Goal: Transaction & Acquisition: Book appointment/travel/reservation

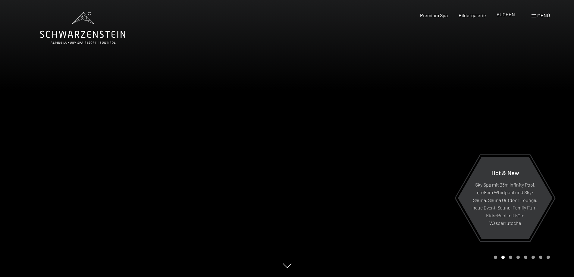
click at [503, 16] on span "BUCHEN" at bounding box center [505, 14] width 18 height 6
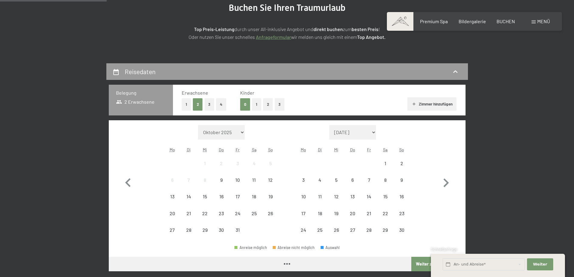
scroll to position [100, 0]
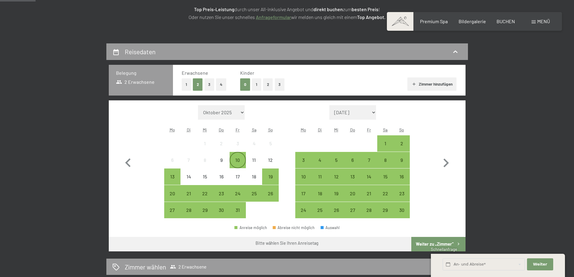
click at [238, 160] on div "10" at bounding box center [237, 164] width 15 height 15
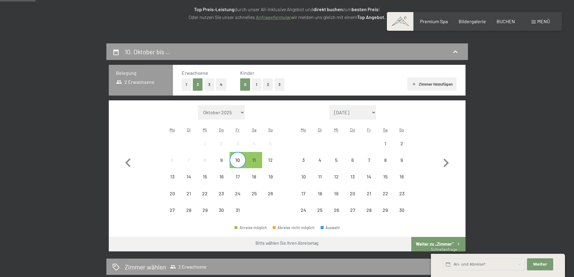
click at [271, 159] on span "Einwilligung Marketing*" at bounding box center [254, 156] width 50 height 6
click at [226, 159] on input "Einwilligung Marketing*" at bounding box center [223, 156] width 6 height 6
click at [270, 157] on span "Einwilligung Marketing*" at bounding box center [254, 156] width 50 height 6
click at [226, 157] on input "Einwilligung Marketing*" at bounding box center [223, 156] width 6 height 6
checkbox input "false"
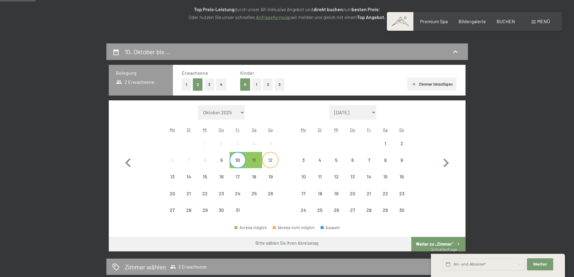
click at [270, 161] on div "12" at bounding box center [270, 164] width 15 height 15
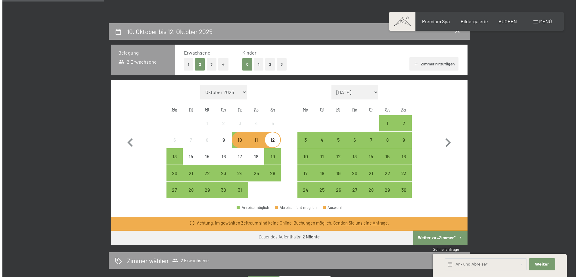
scroll to position [130, 0]
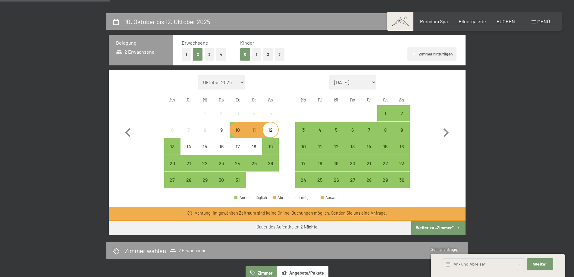
click at [539, 24] on div "Menü" at bounding box center [540, 21] width 18 height 7
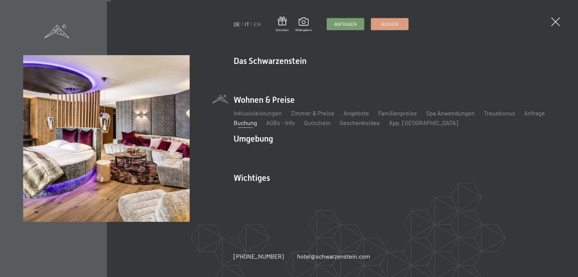
click at [247, 26] on link "IT" at bounding box center [247, 24] width 5 height 7
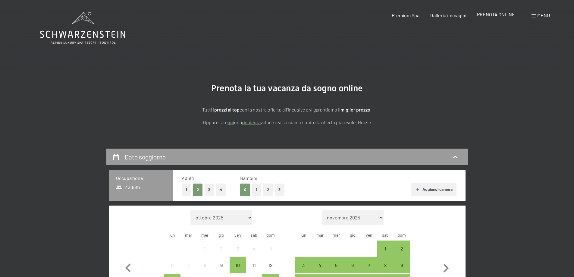
click at [503, 11] on div "PRENOTA ONLINE" at bounding box center [496, 14] width 38 height 7
click at [499, 14] on span "PRENOTA ONLINE" at bounding box center [496, 14] width 38 height 6
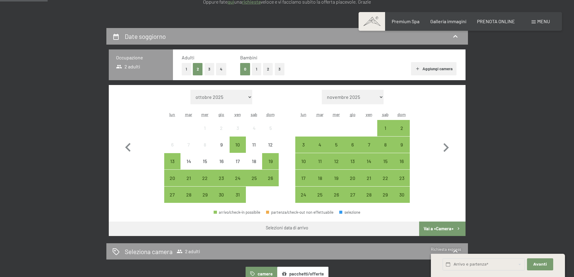
scroll to position [171, 0]
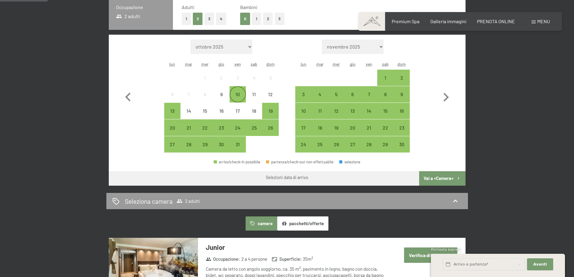
click at [238, 95] on div "10" at bounding box center [237, 99] width 15 height 15
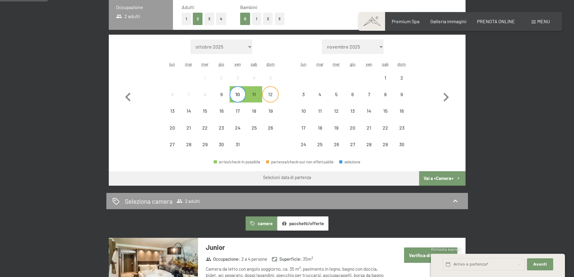
click at [270, 94] on div "12" at bounding box center [270, 99] width 15 height 15
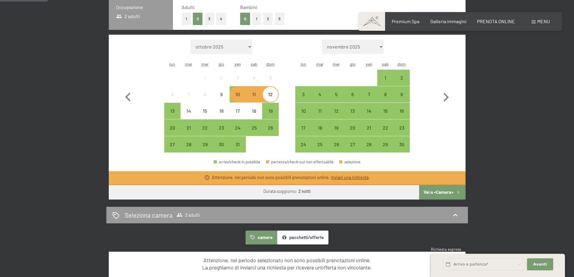
click at [439, 191] on button "Vai a «Camera»" at bounding box center [442, 192] width 46 height 14
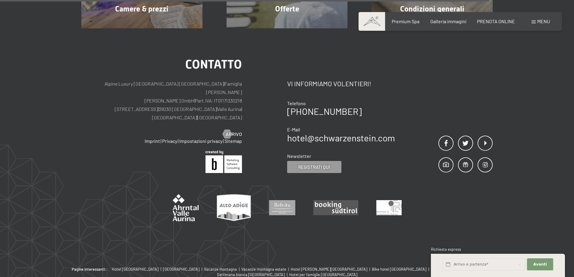
scroll to position [399, 0]
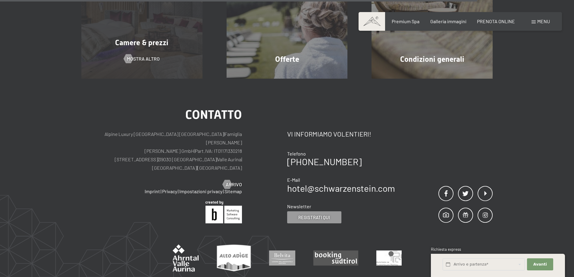
click at [145, 55] on div "Camere & prezzi mostra altro" at bounding box center [141, 18] width 145 height 121
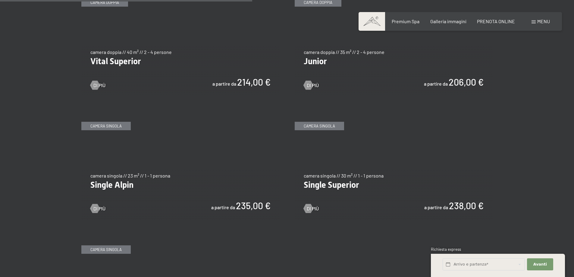
scroll to position [853, 0]
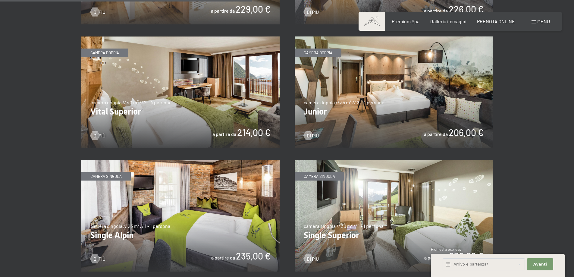
click at [458, 98] on img at bounding box center [393, 91] width 198 height 111
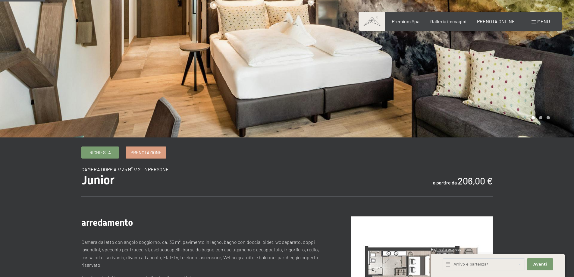
scroll to position [120, 0]
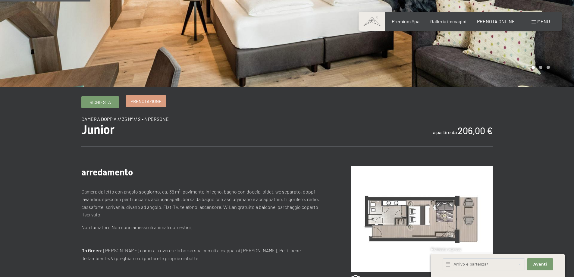
click at [151, 102] on span "Prenotazione" at bounding box center [145, 101] width 31 height 6
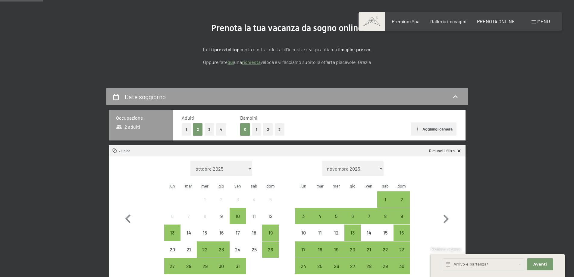
scroll to position [110, 0]
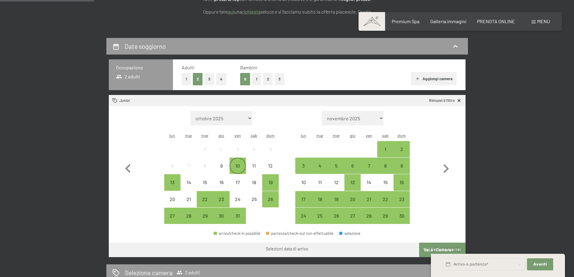
click at [236, 165] on div "10" at bounding box center [237, 170] width 15 height 15
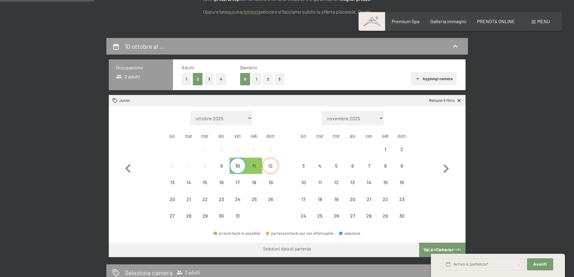
click at [267, 164] on div "12" at bounding box center [270, 170] width 15 height 15
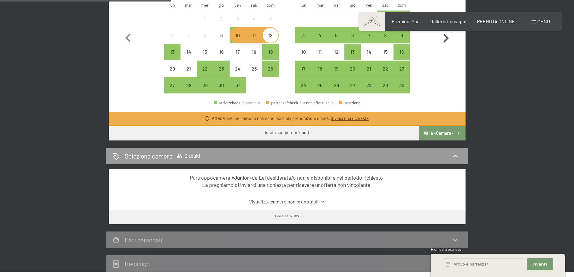
scroll to position [201, 0]
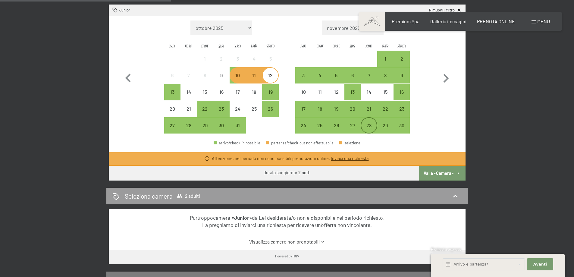
click at [369, 126] on div "28" at bounding box center [368, 130] width 15 height 15
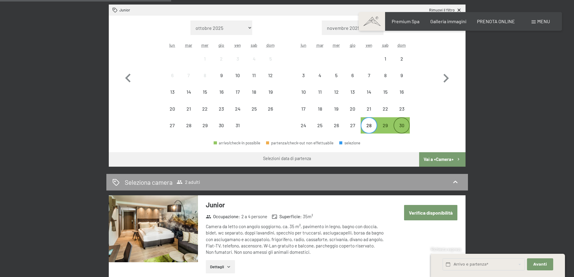
click at [405, 127] on div "30" at bounding box center [401, 130] width 15 height 15
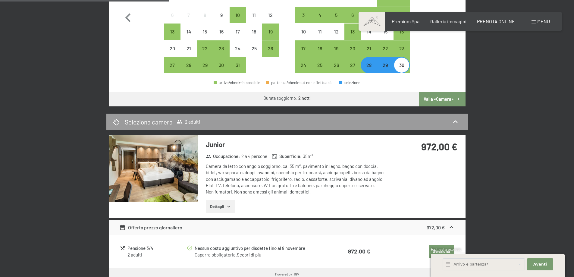
scroll to position [211, 0]
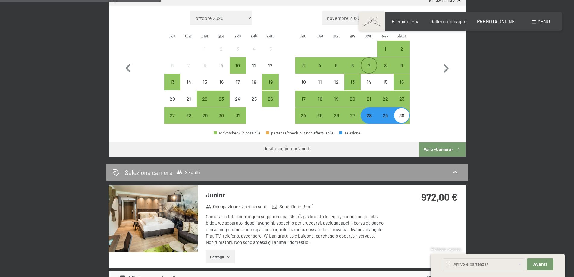
click at [371, 67] on div "7" at bounding box center [368, 70] width 15 height 15
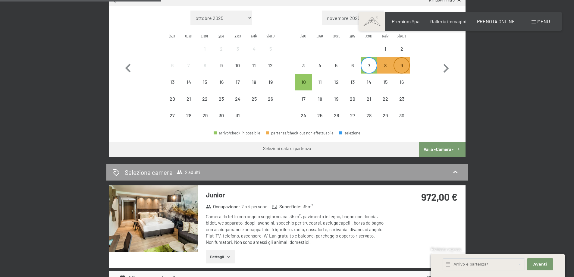
click at [401, 64] on div "9" at bounding box center [401, 70] width 15 height 15
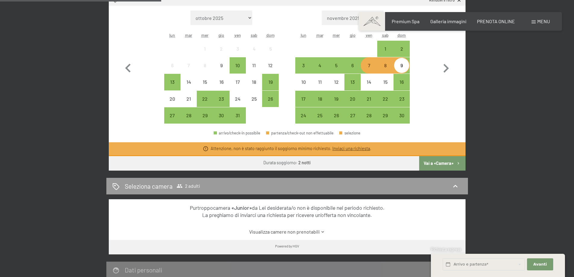
scroll to position [221, 0]
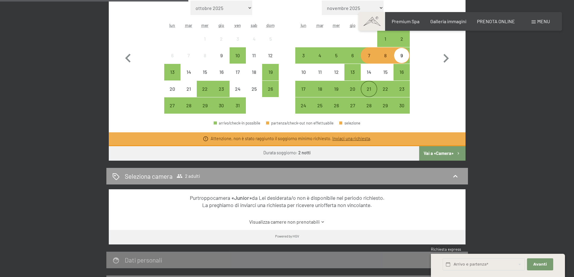
click at [368, 90] on div "21" at bounding box center [368, 93] width 15 height 15
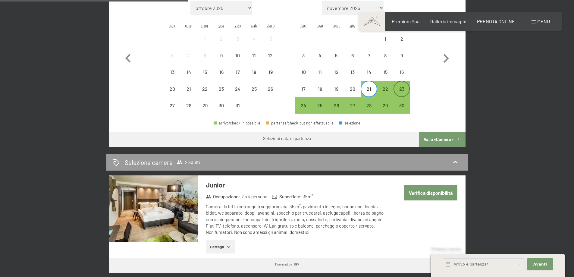
click at [400, 91] on div "23" at bounding box center [401, 93] width 15 height 15
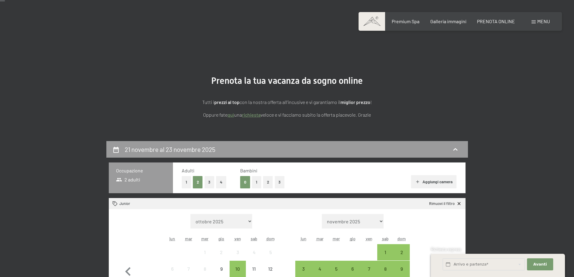
scroll to position [6, 0]
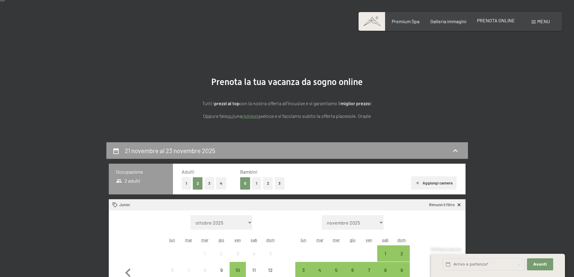
click at [502, 17] on span "PRENOTA ONLINE" at bounding box center [496, 20] width 38 height 6
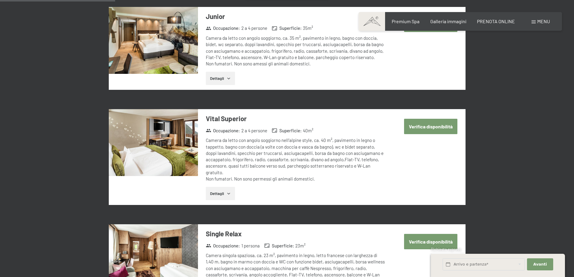
scroll to position [452, 0]
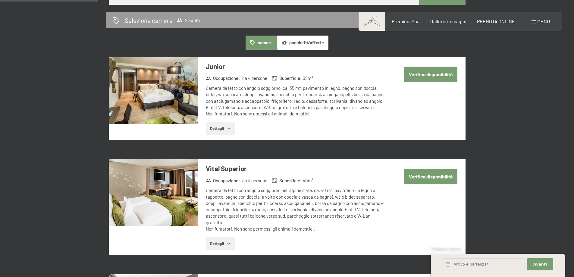
click at [438, 76] on button "Verifica disponibilità" at bounding box center [430, 74] width 53 height 15
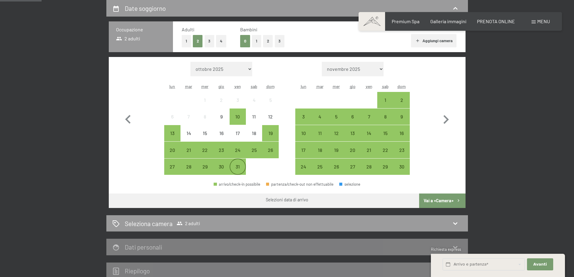
click at [239, 168] on div "31" at bounding box center [237, 171] width 15 height 15
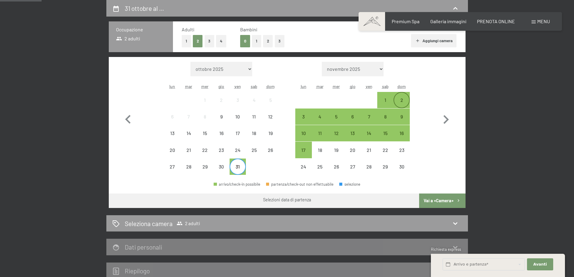
click at [405, 102] on div "2" at bounding box center [401, 105] width 15 height 15
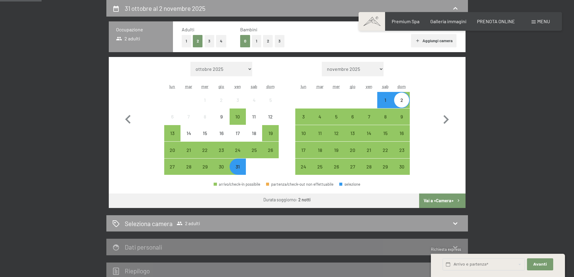
click at [440, 198] on button "Vai a «Camera»" at bounding box center [442, 200] width 46 height 14
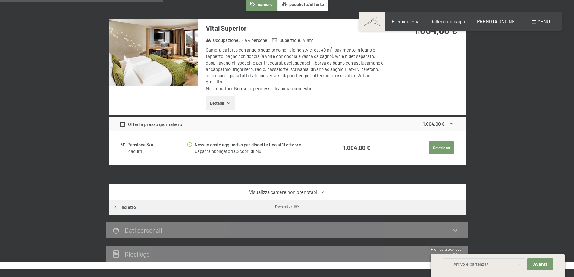
scroll to position [158, 0]
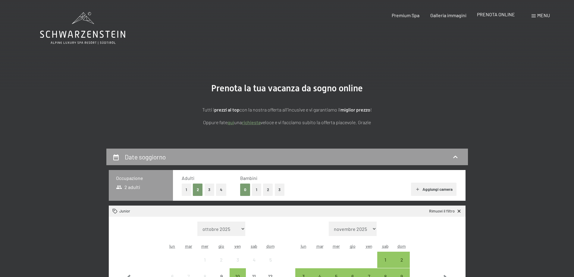
click at [484, 17] on span "PRENOTA ONLINE" at bounding box center [496, 14] width 38 height 6
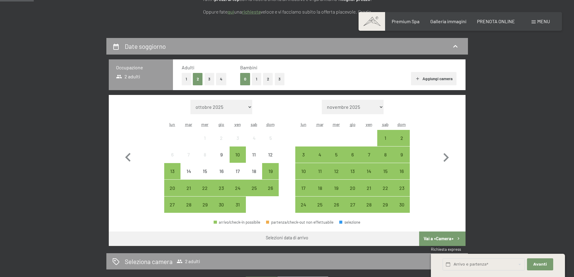
scroll to position [120, 0]
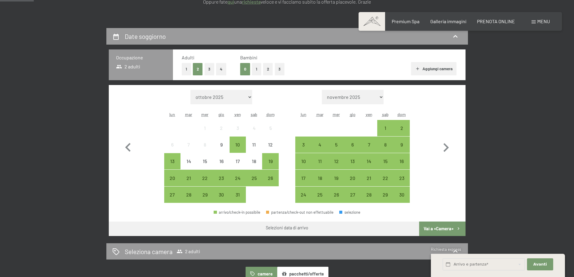
drag, startPoint x: 368, startPoint y: 142, endPoint x: 393, endPoint y: 140, distance: 25.4
click at [368, 142] on div "7" at bounding box center [368, 144] width 15 height 15
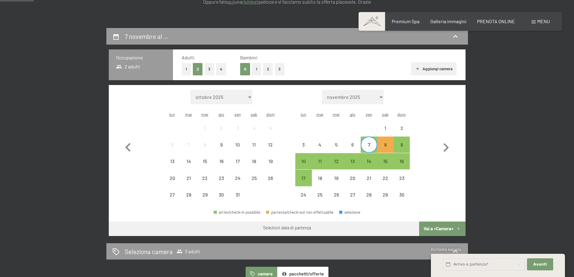
drag, startPoint x: 400, startPoint y: 141, endPoint x: 398, endPoint y: 137, distance: 4.7
click at [400, 142] on div "9" at bounding box center [401, 144] width 15 height 15
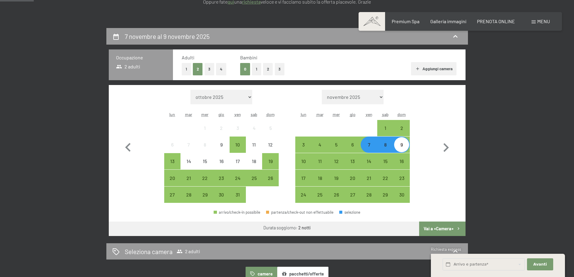
click at [436, 227] on button "Vai a «Camera»" at bounding box center [442, 228] width 46 height 14
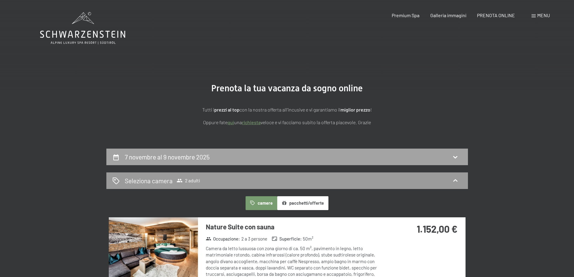
scroll to position [50, 0]
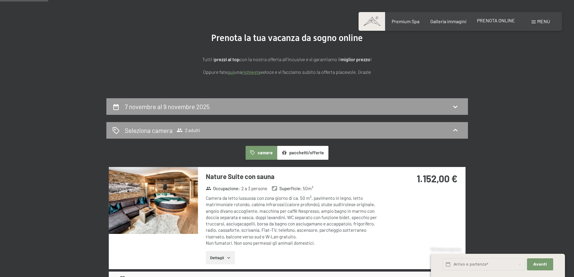
click at [484, 23] on span "PRENOTA ONLINE" at bounding box center [496, 20] width 38 height 6
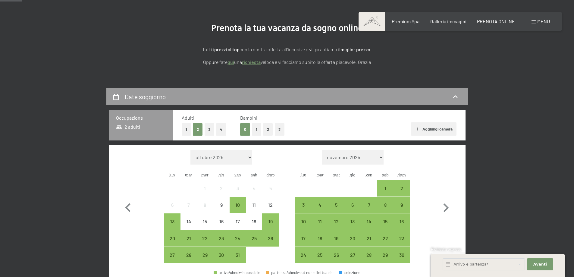
scroll to position [110, 0]
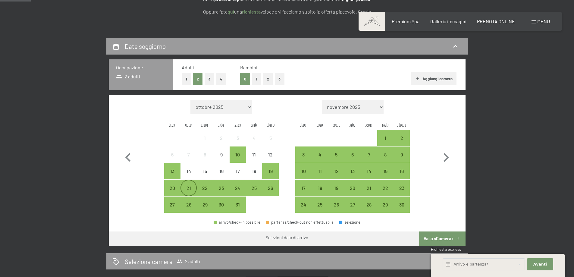
click at [187, 189] on div "21" at bounding box center [188, 192] width 15 height 15
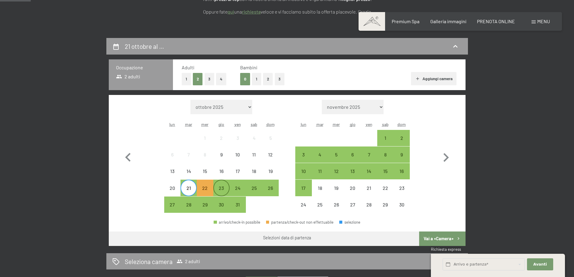
click at [225, 186] on div "23" at bounding box center [221, 192] width 15 height 15
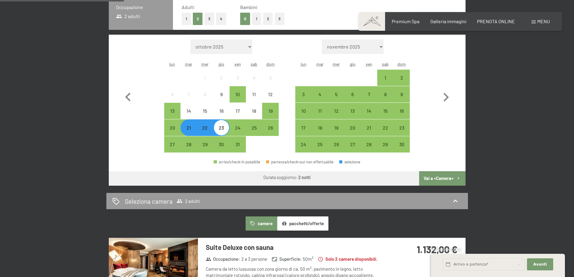
click at [443, 177] on button "Vai a «Camera»" at bounding box center [442, 178] width 46 height 14
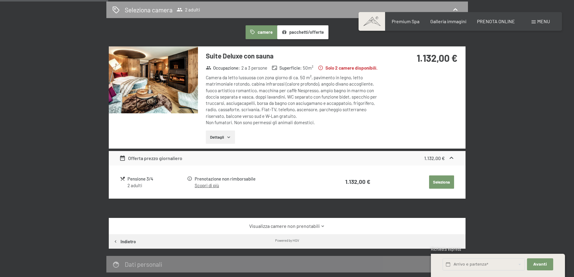
scroll to position [148, 0]
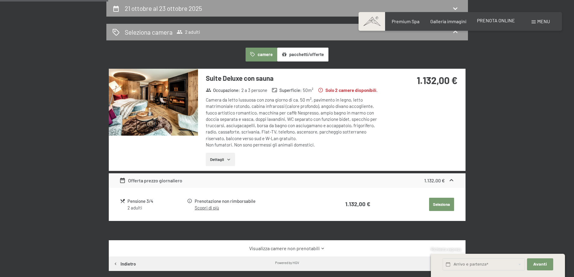
click at [486, 20] on span "PRENOTA ONLINE" at bounding box center [496, 20] width 38 height 6
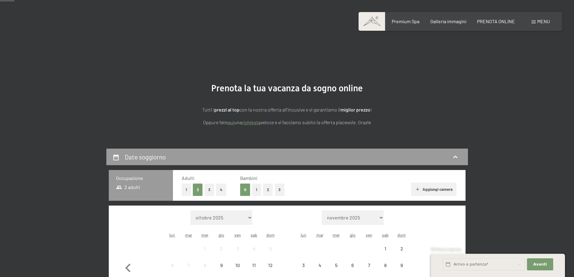
scroll to position [50, 0]
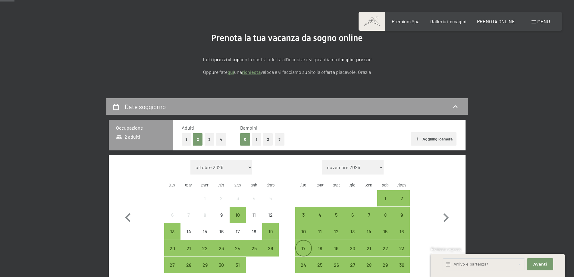
click at [302, 249] on div "17" at bounding box center [303, 253] width 15 height 15
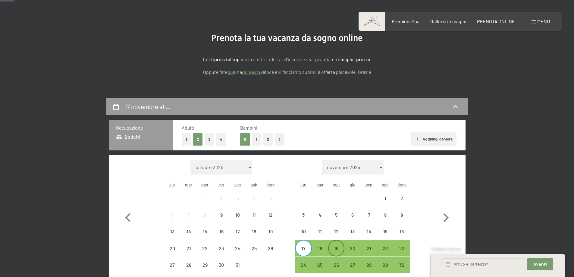
click at [335, 248] on div "19" at bounding box center [335, 253] width 15 height 15
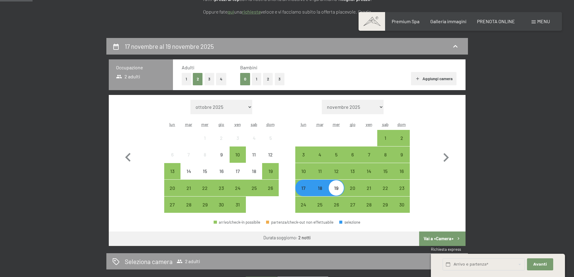
click at [448, 239] on button "Vai a «Camera»" at bounding box center [442, 238] width 46 height 14
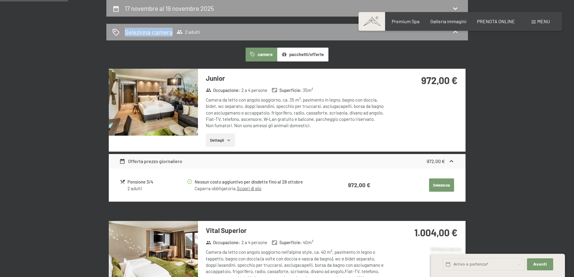
scroll to position [209, 0]
